Goal: Information Seeking & Learning: Learn about a topic

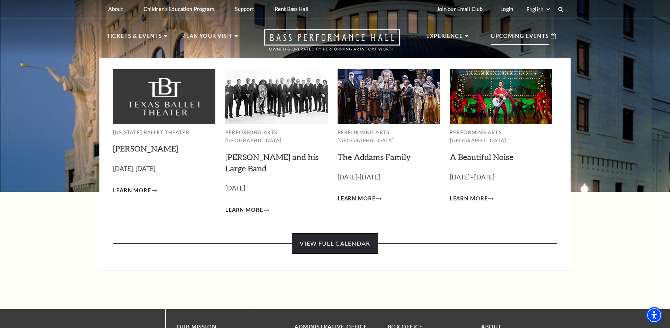
click at [354, 233] on link "View Full Calendar" at bounding box center [335, 243] width 86 height 21
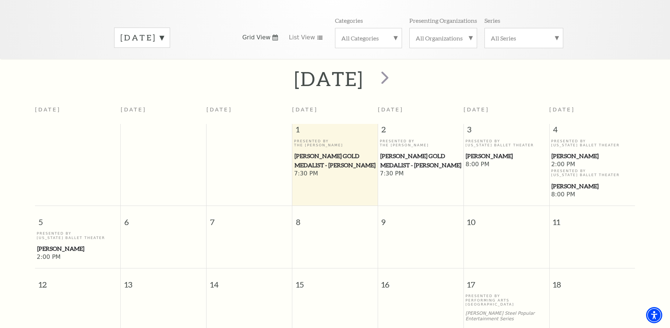
scroll to position [37, 0]
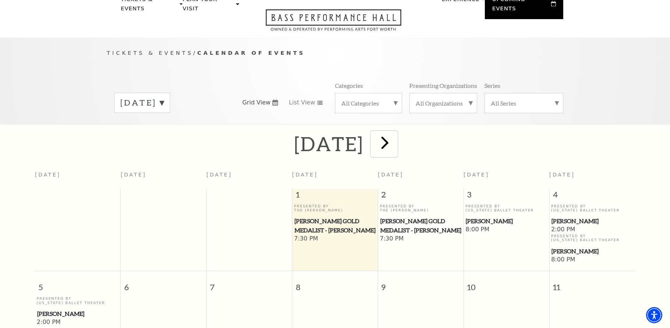
click at [395, 134] on span "next" at bounding box center [384, 142] width 21 height 21
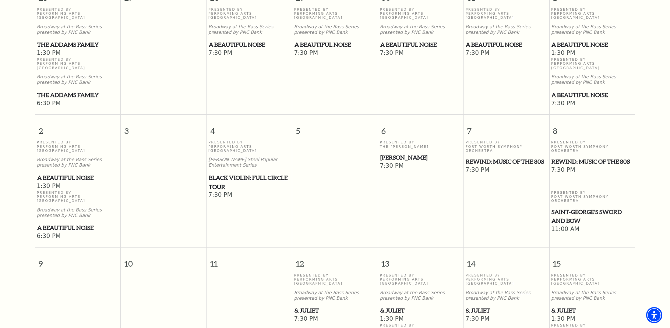
scroll to position [102, 0]
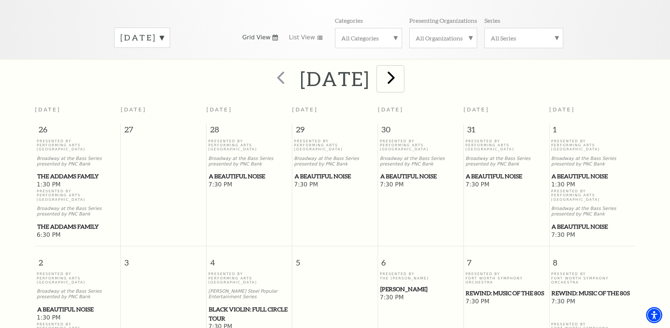
click at [401, 70] on span "next" at bounding box center [390, 77] width 21 height 21
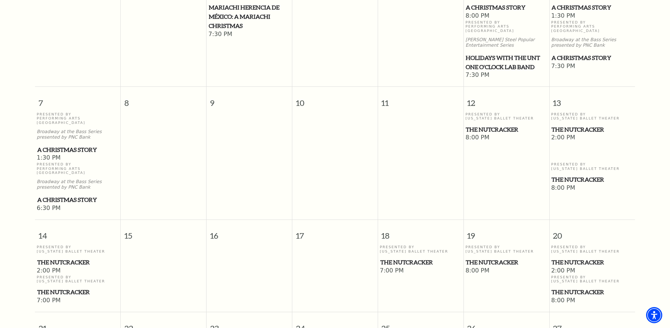
scroll to position [249, 0]
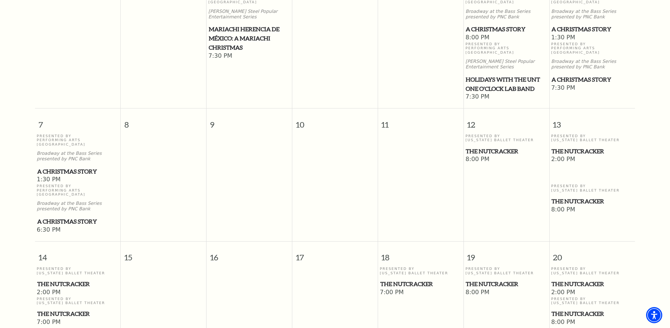
click at [84, 167] on span "A Christmas Story" at bounding box center [77, 171] width 81 height 9
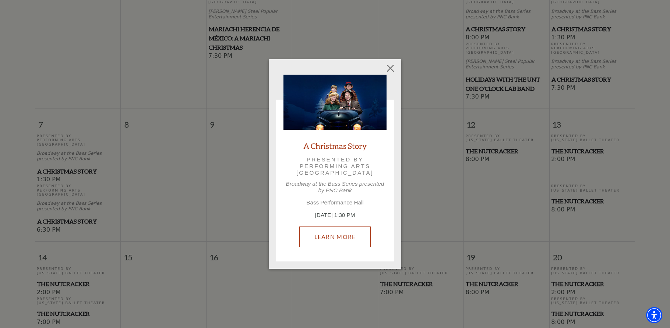
click at [330, 238] on link "Learn More" at bounding box center [335, 237] width 72 height 21
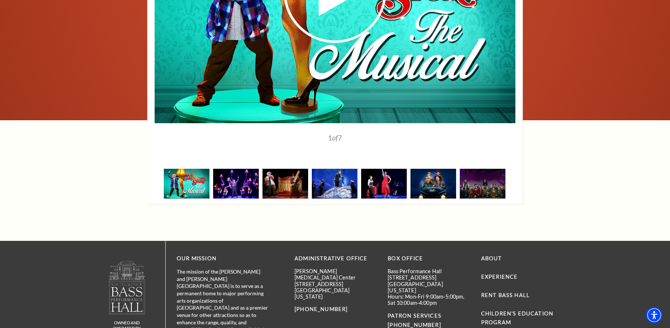
scroll to position [1104, 0]
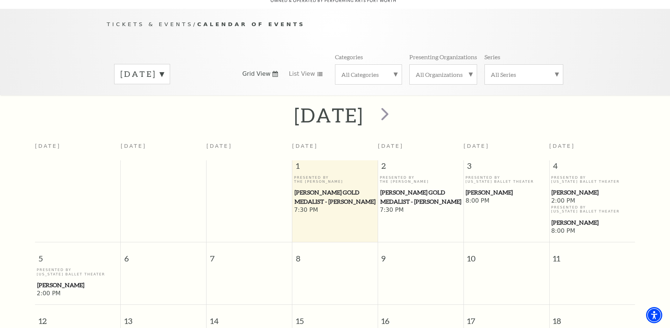
scroll to position [65, 0]
click at [395, 111] on span "next" at bounding box center [384, 114] width 21 height 21
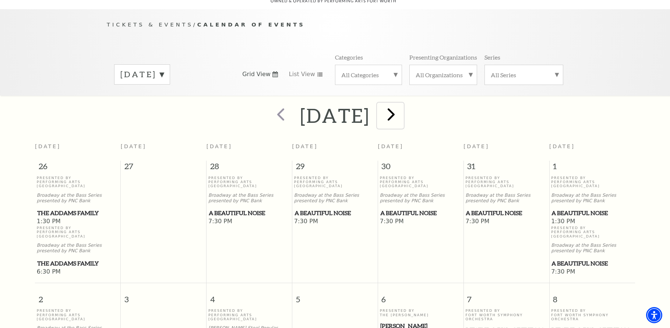
click at [401, 104] on span "next" at bounding box center [390, 114] width 21 height 21
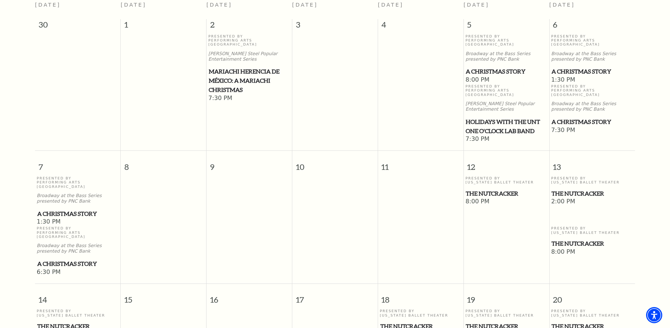
scroll to position [212, 0]
